Goal: Entertainment & Leisure: Consume media (video, audio)

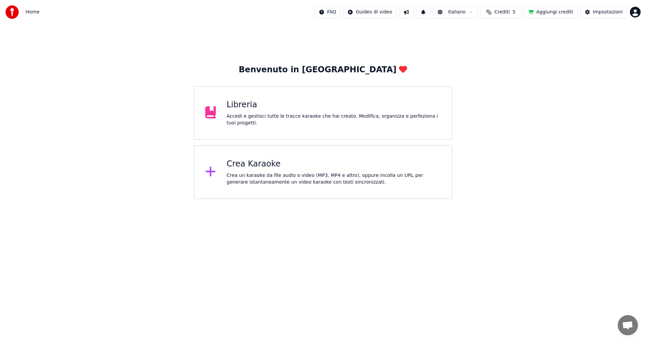
click at [304, 106] on div "Libreria" at bounding box center [334, 105] width 214 height 11
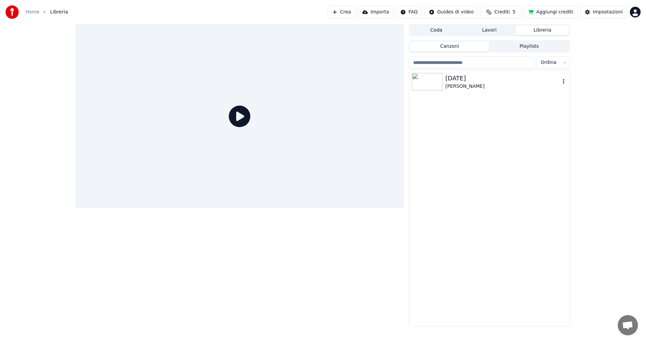
click at [433, 82] on img at bounding box center [427, 81] width 31 height 17
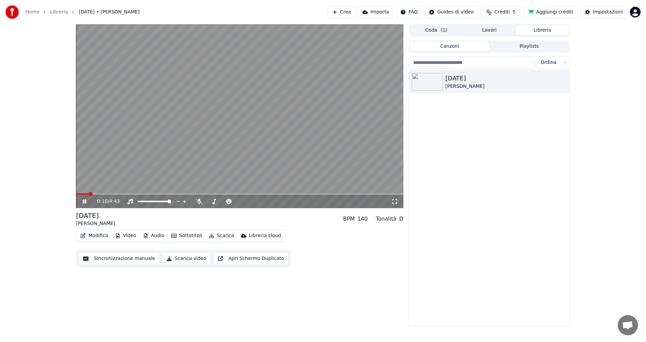
click at [82, 199] on icon at bounding box center [89, 201] width 16 height 5
click at [83, 195] on div "0:10 / 4:43" at bounding box center [239, 201] width 327 height 13
click at [85, 201] on icon at bounding box center [84, 201] width 4 height 5
click at [196, 202] on icon at bounding box center [199, 201] width 7 height 5
click at [152, 201] on span at bounding box center [145, 201] width 14 height 1
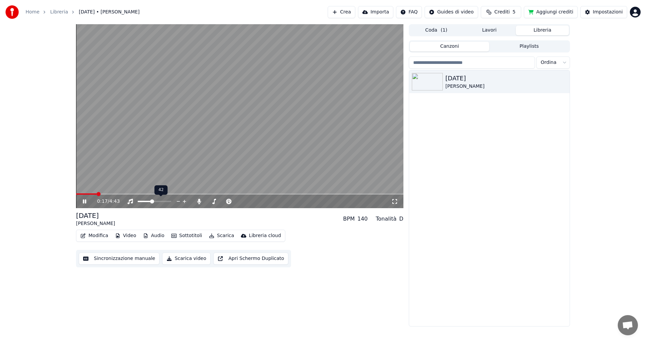
click at [144, 201] on span at bounding box center [145, 201] width 14 height 1
click at [219, 201] on span at bounding box center [223, 201] width 34 height 1
click at [216, 202] on span at bounding box center [216, 201] width 4 height 4
click at [143, 201] on span at bounding box center [145, 201] width 4 height 4
click at [213, 201] on span at bounding box center [214, 201] width 4 height 4
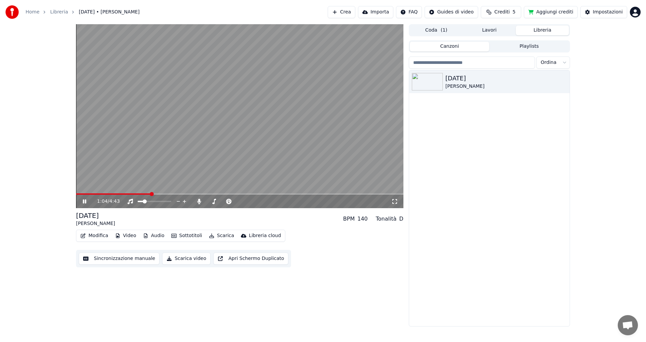
click at [223, 172] on video at bounding box center [239, 116] width 327 height 184
